Goal: Task Accomplishment & Management: Complete application form

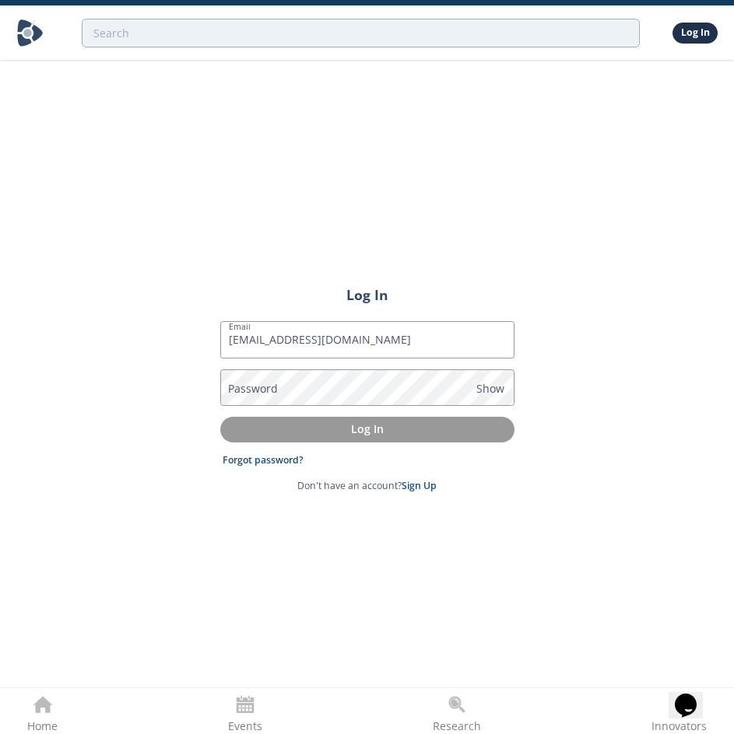
click at [254, 385] on label "Password" at bounding box center [253, 388] width 50 height 16
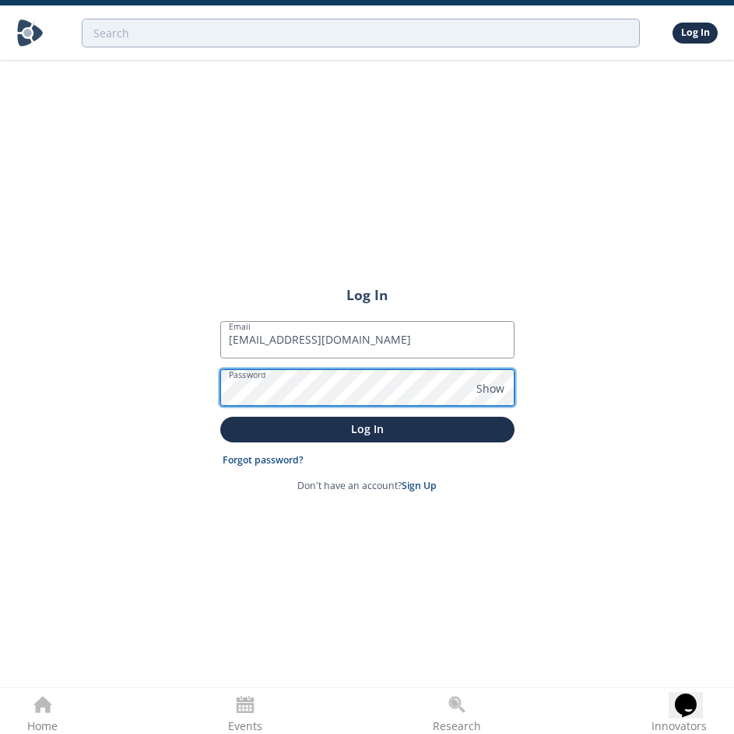
click at [220, 417] on button "Log In" at bounding box center [367, 430] width 294 height 26
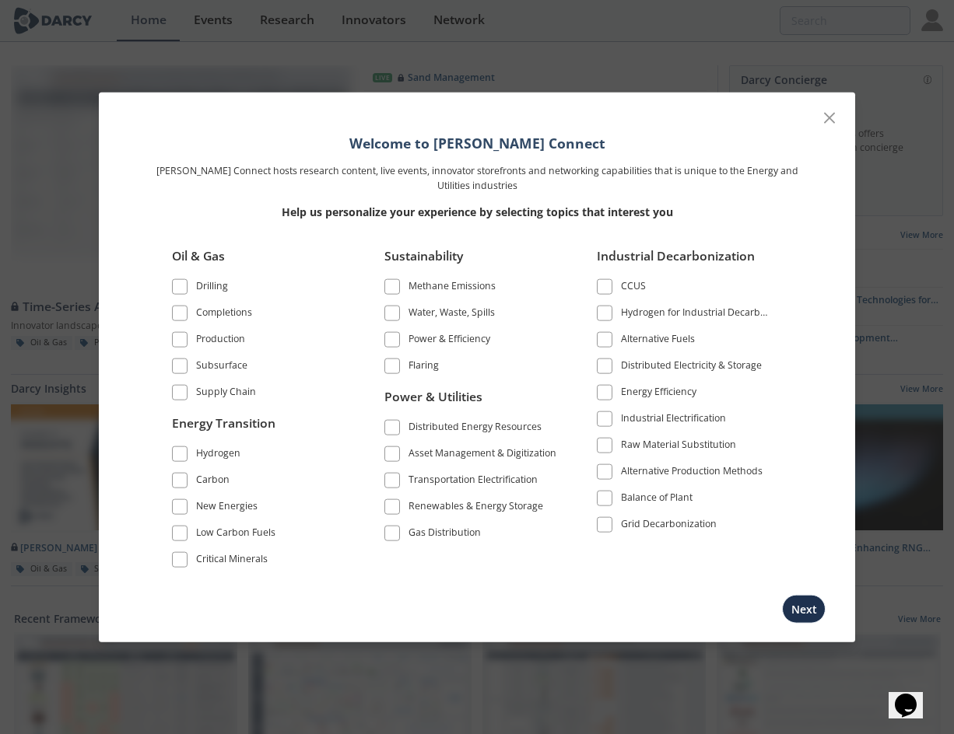
click at [395, 427] on span at bounding box center [392, 427] width 11 height 11
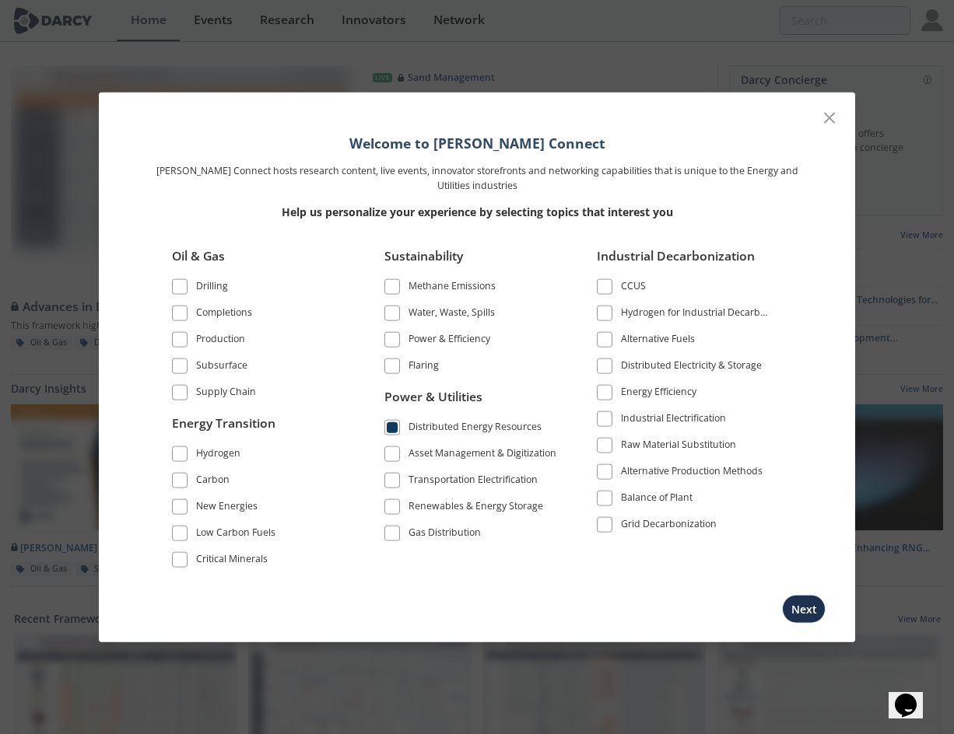
click at [397, 457] on span at bounding box center [392, 453] width 11 height 11
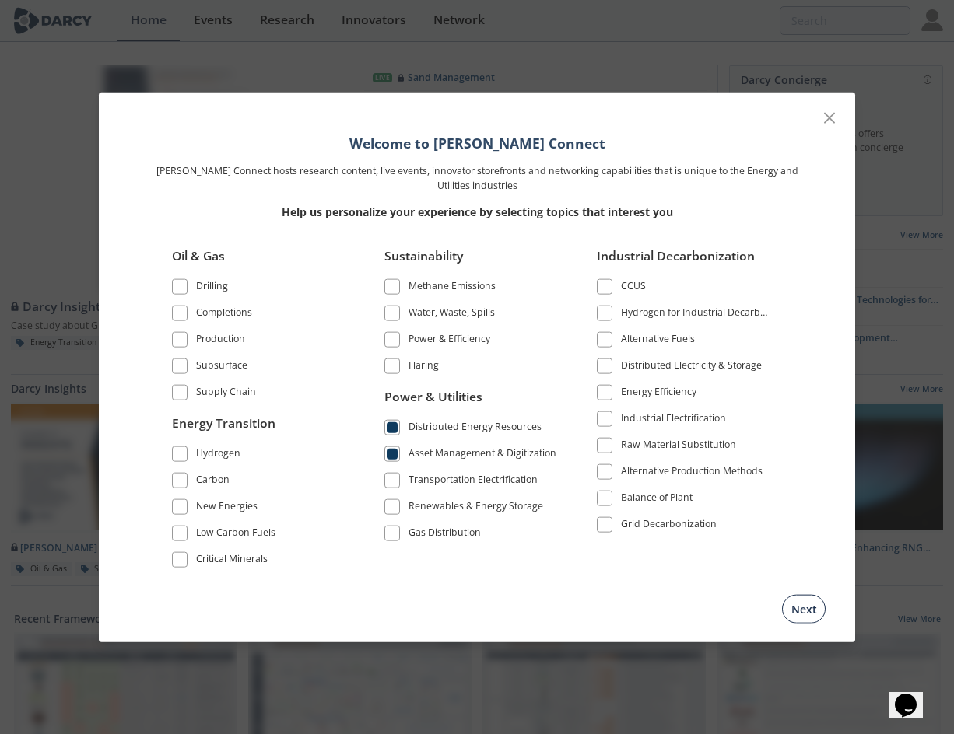
click at [808, 611] on button "Next" at bounding box center [804, 608] width 44 height 29
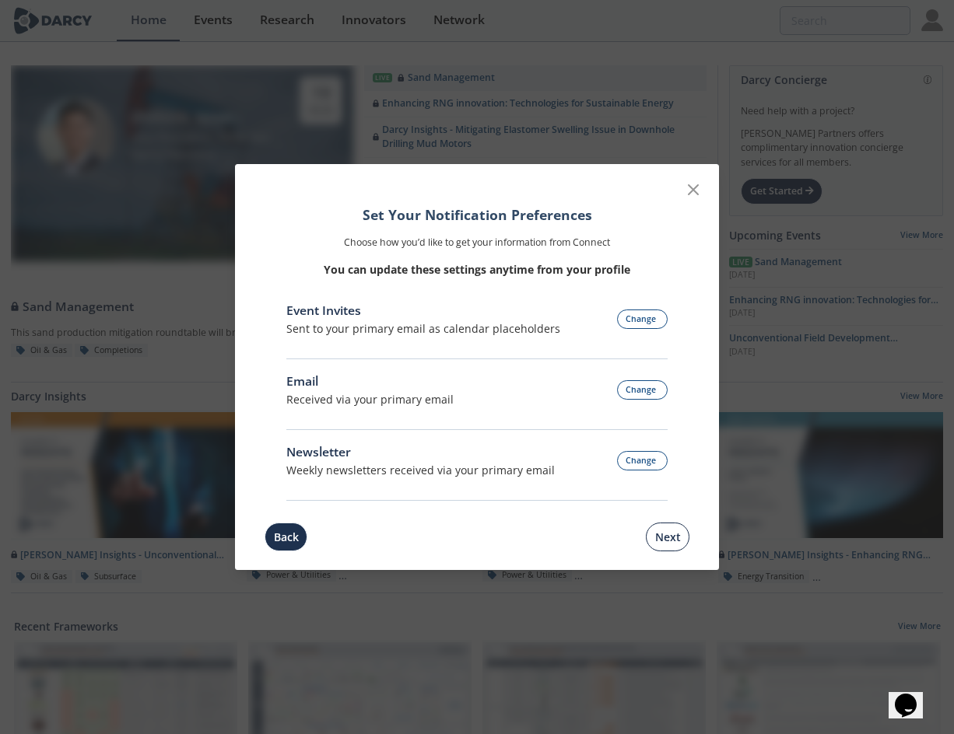
click at [685, 541] on button "Next" at bounding box center [668, 537] width 44 height 29
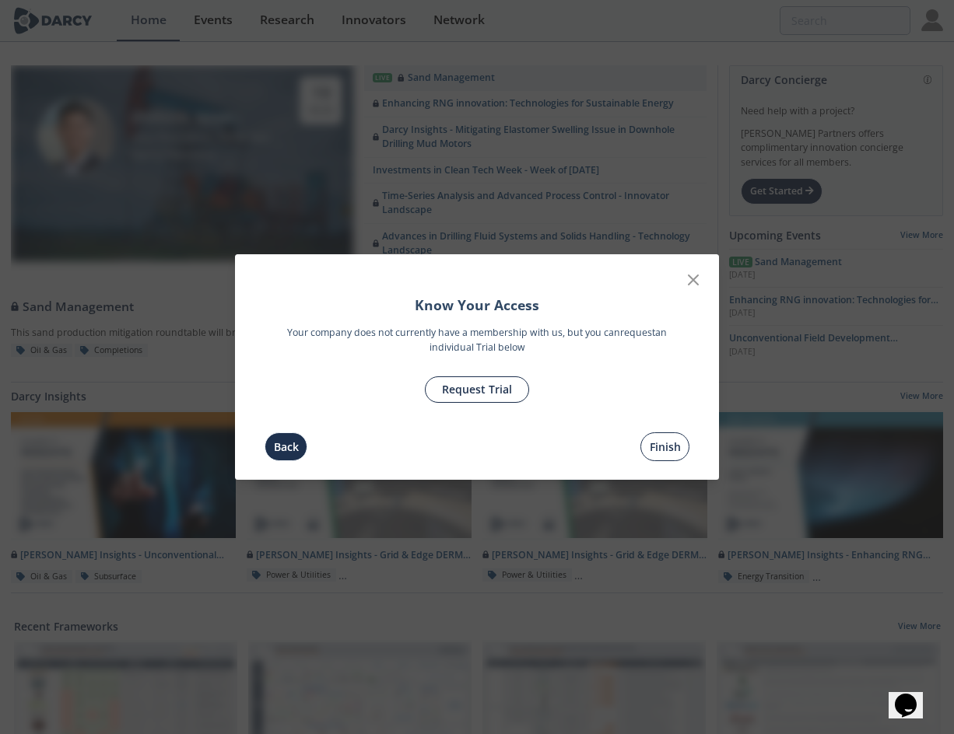
click at [661, 454] on button "Finish" at bounding box center [664, 447] width 49 height 29
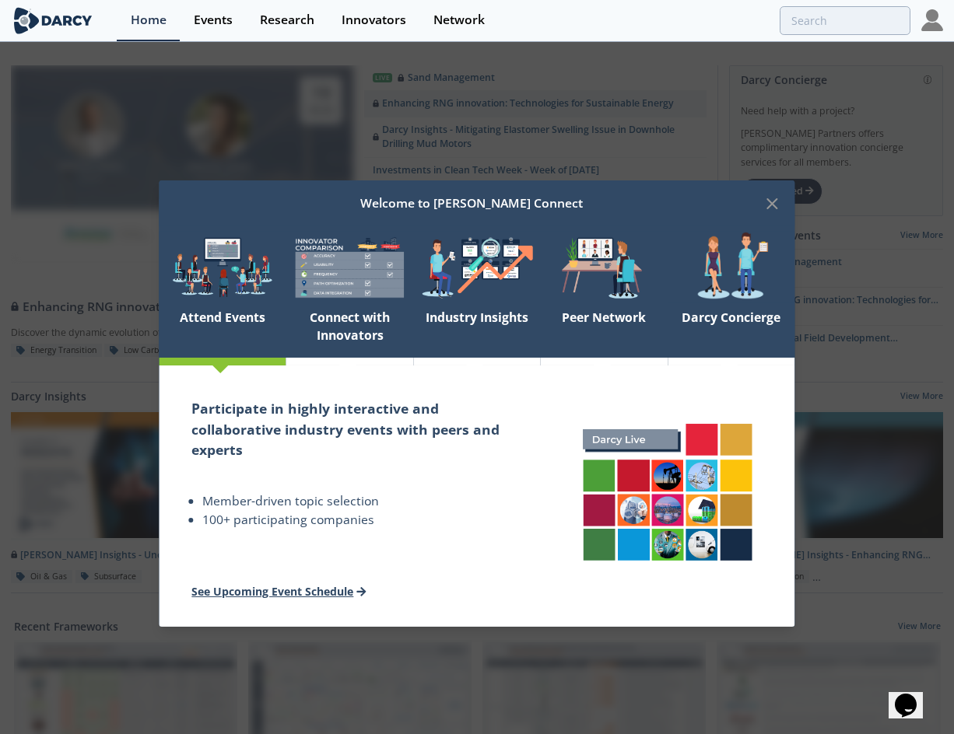
click at [255, 594] on link "See Upcoming Event Schedule" at bounding box center [278, 591] width 174 height 15
